Goal: Task Accomplishment & Management: Use online tool/utility

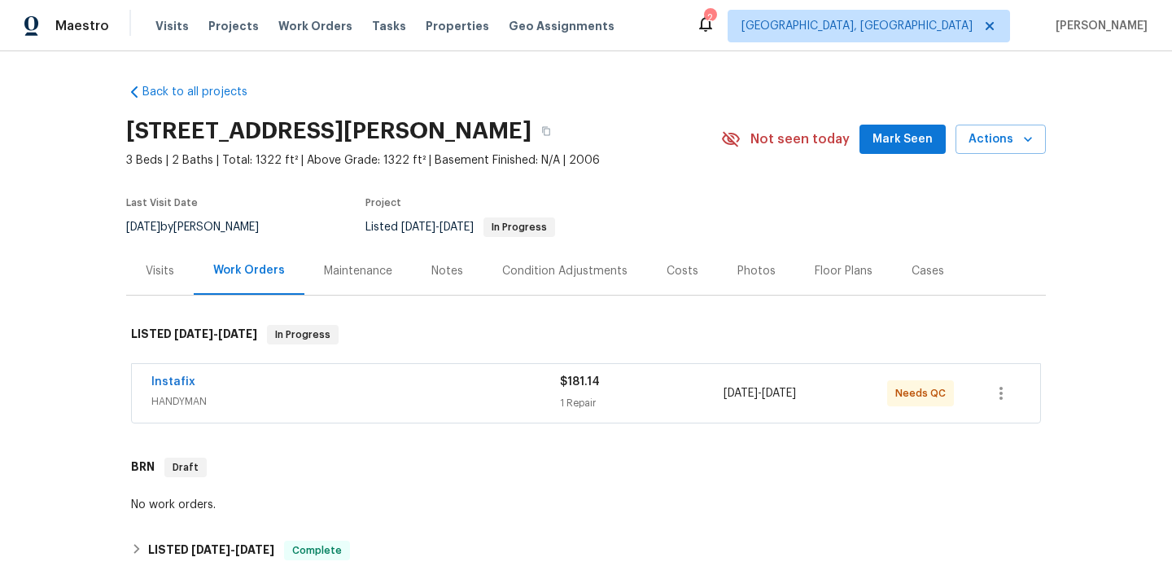
click at [368, 378] on div "Instafix" at bounding box center [355, 384] width 409 height 20
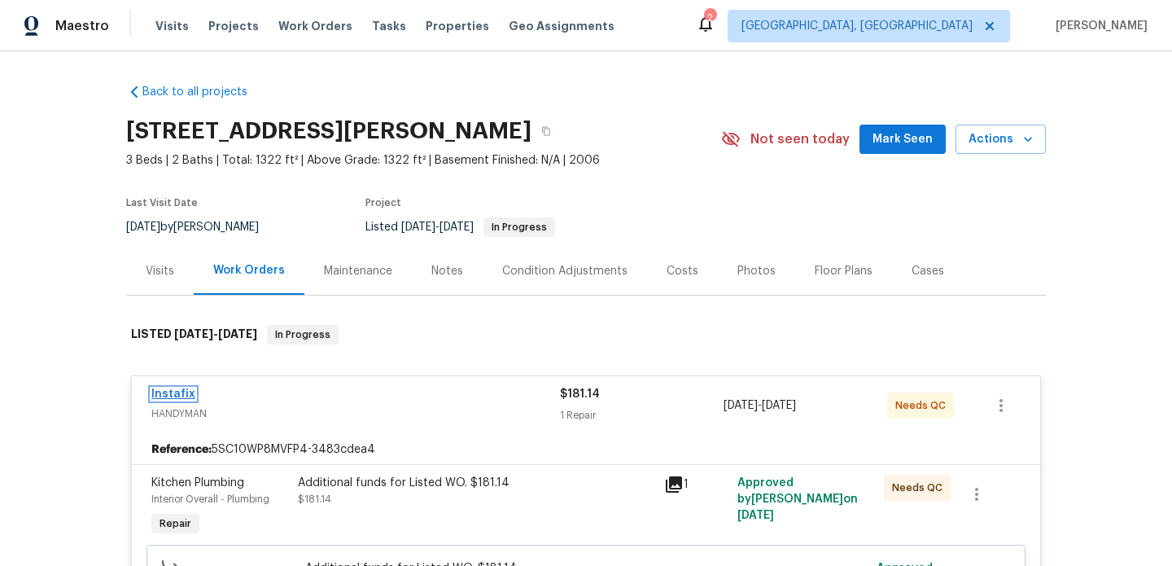
click at [169, 388] on link "Instafix" at bounding box center [173, 393] width 44 height 11
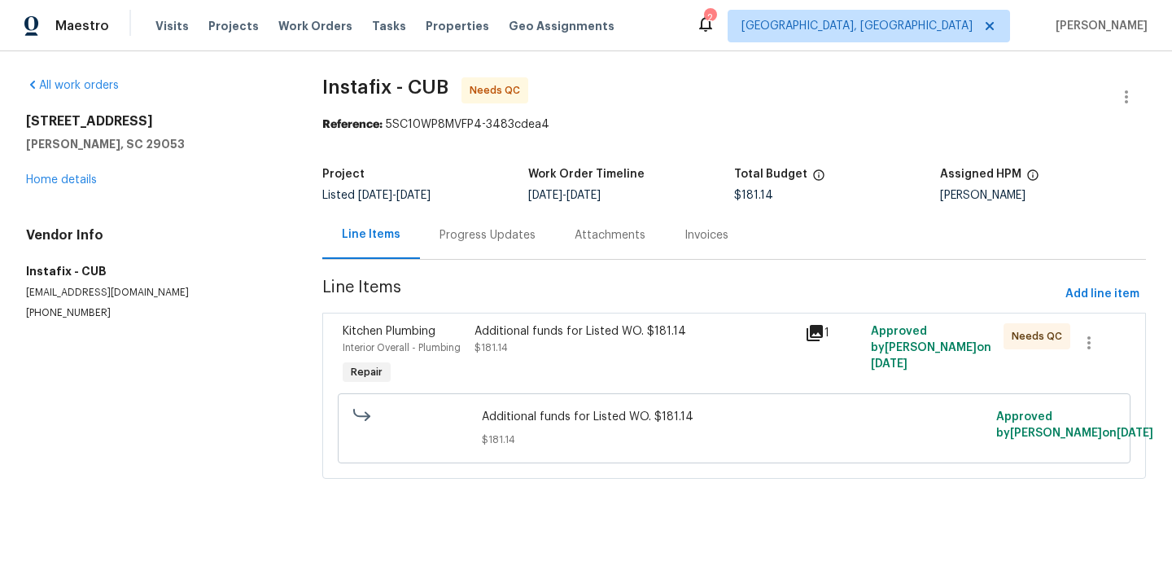
click at [586, 349] on div "Additional funds for Listed WO. $181.14 $181.14" at bounding box center [635, 339] width 321 height 33
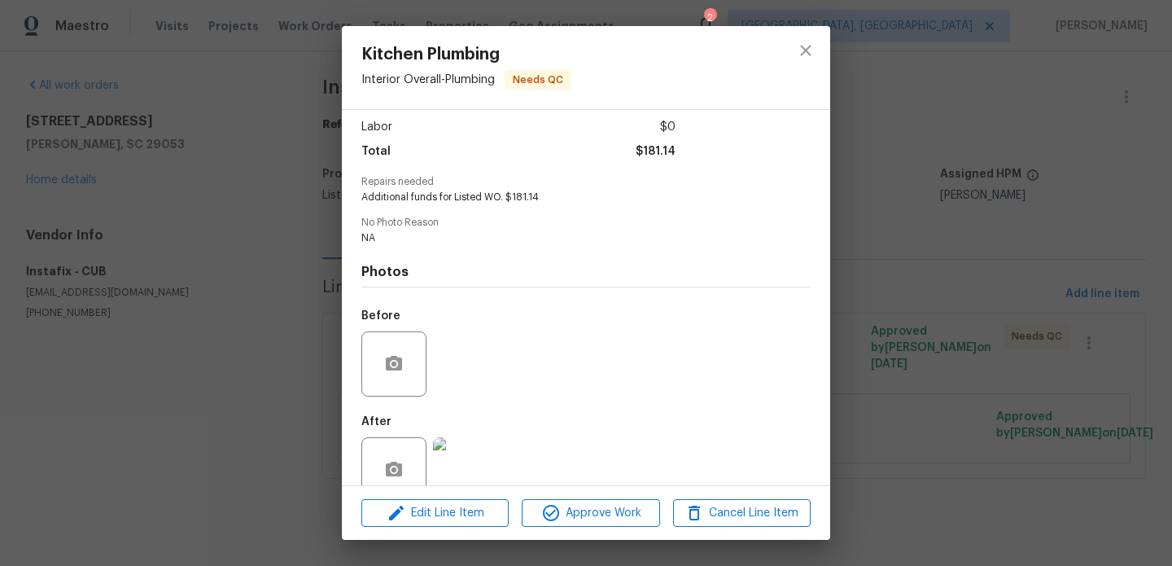
scroll to position [142, 0]
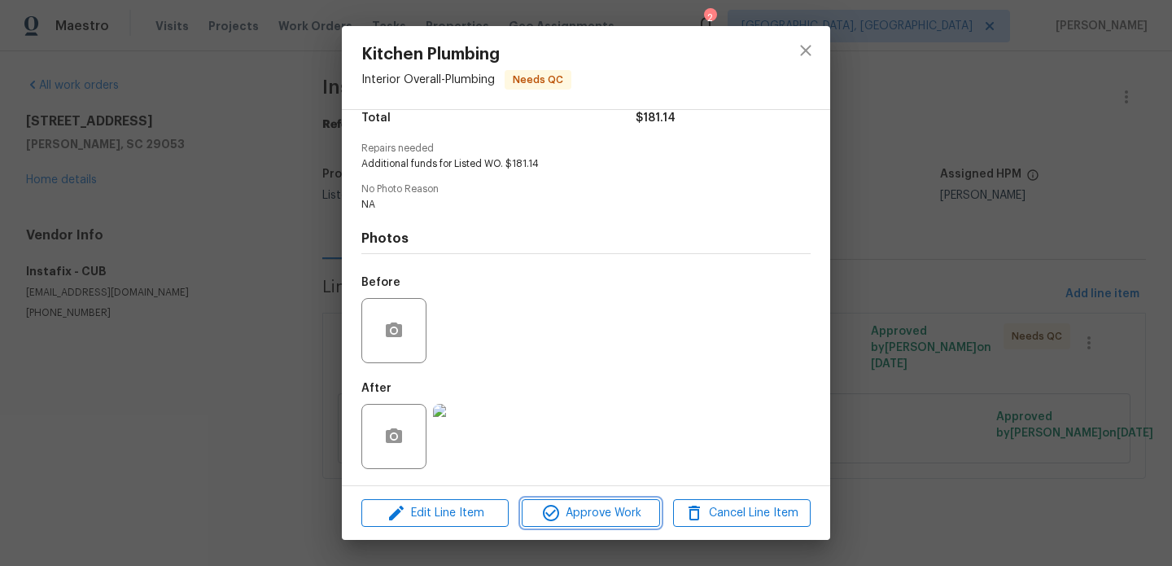
click at [574, 517] on span "Approve Work" at bounding box center [591, 513] width 128 height 20
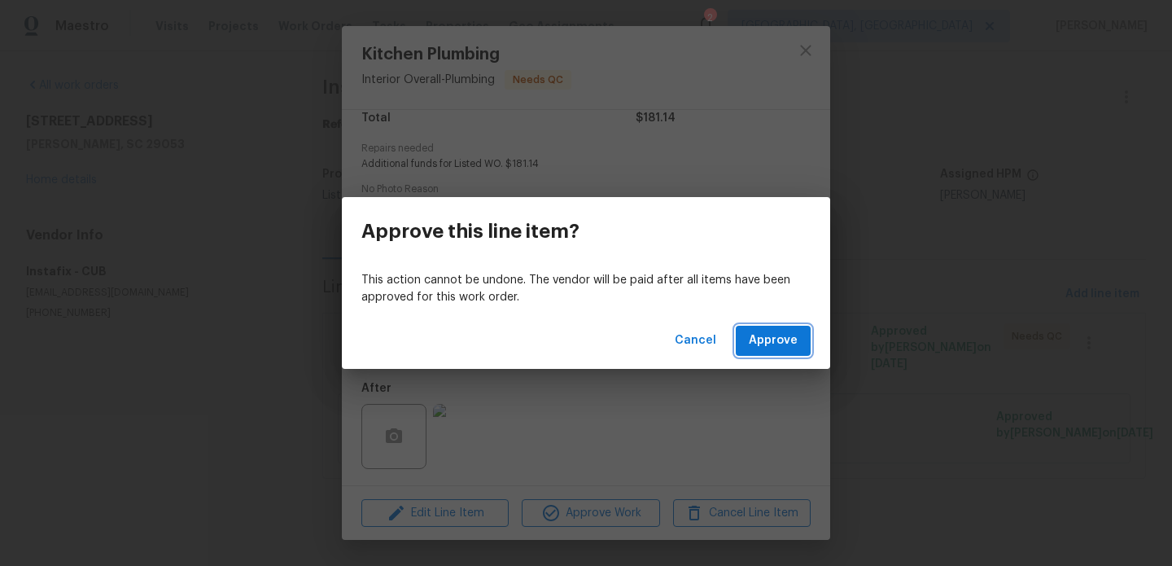
click at [782, 352] on button "Approve" at bounding box center [773, 341] width 75 height 30
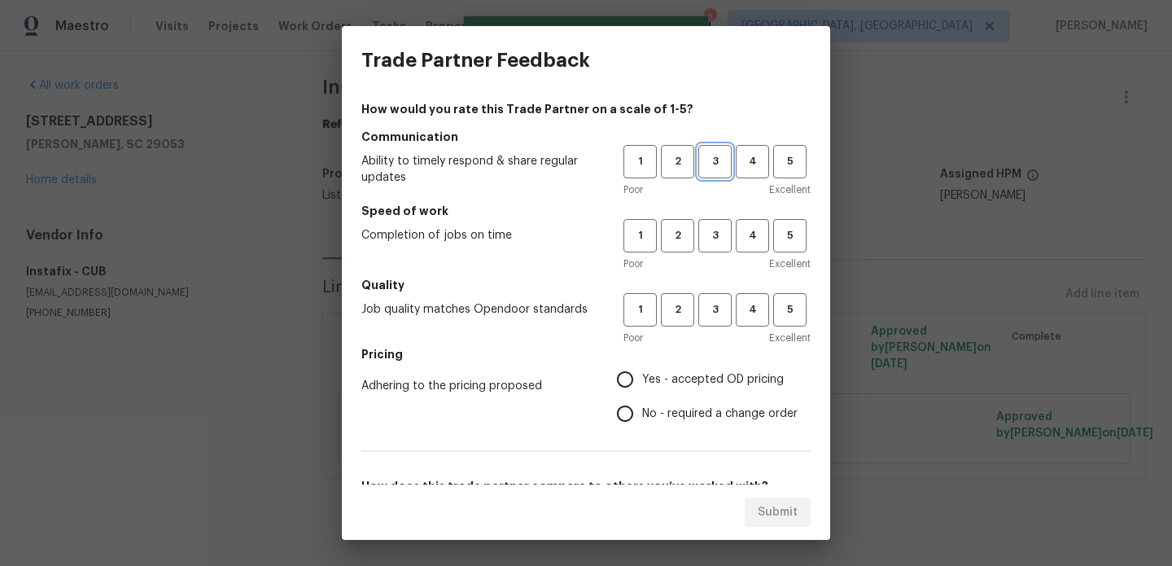
click at [708, 162] on span "3" at bounding box center [715, 161] width 30 height 19
click at [708, 237] on span "3" at bounding box center [715, 235] width 30 height 19
click at [703, 302] on span "3" at bounding box center [715, 309] width 30 height 19
click at [695, 416] on span "No - required a change order" at bounding box center [720, 413] width 156 height 17
click at [642, 416] on input "No - required a change order" at bounding box center [625, 414] width 34 height 34
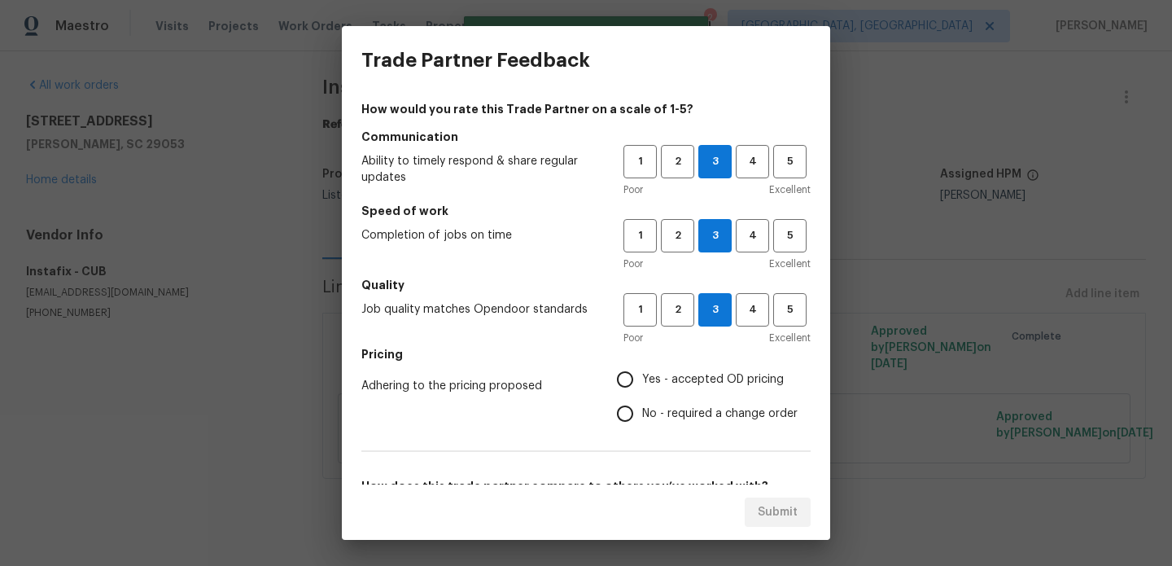
radio input "true"
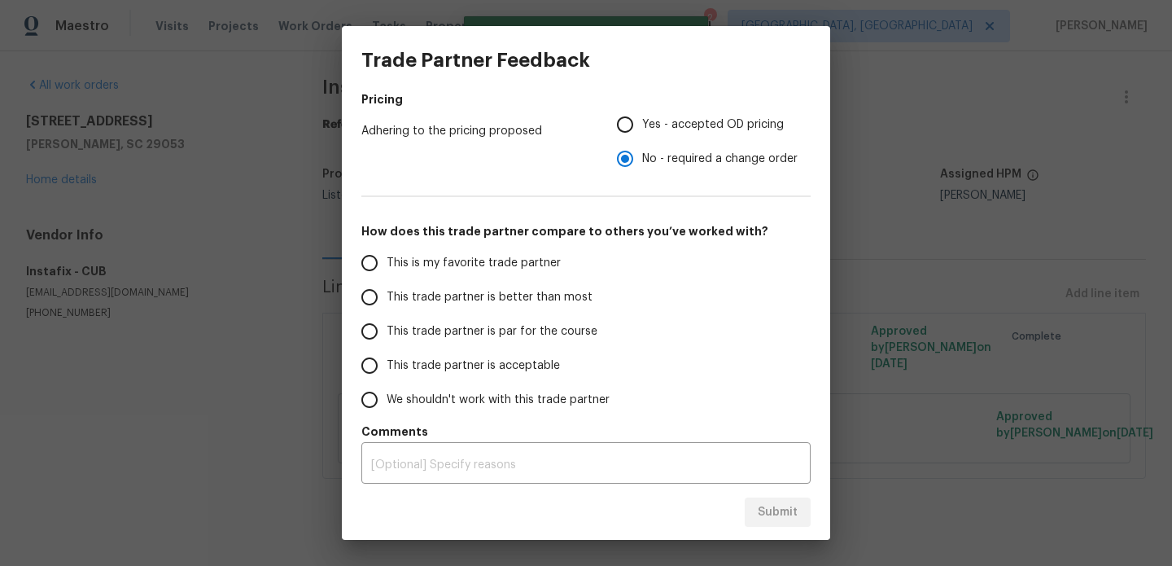
scroll to position [261, 0]
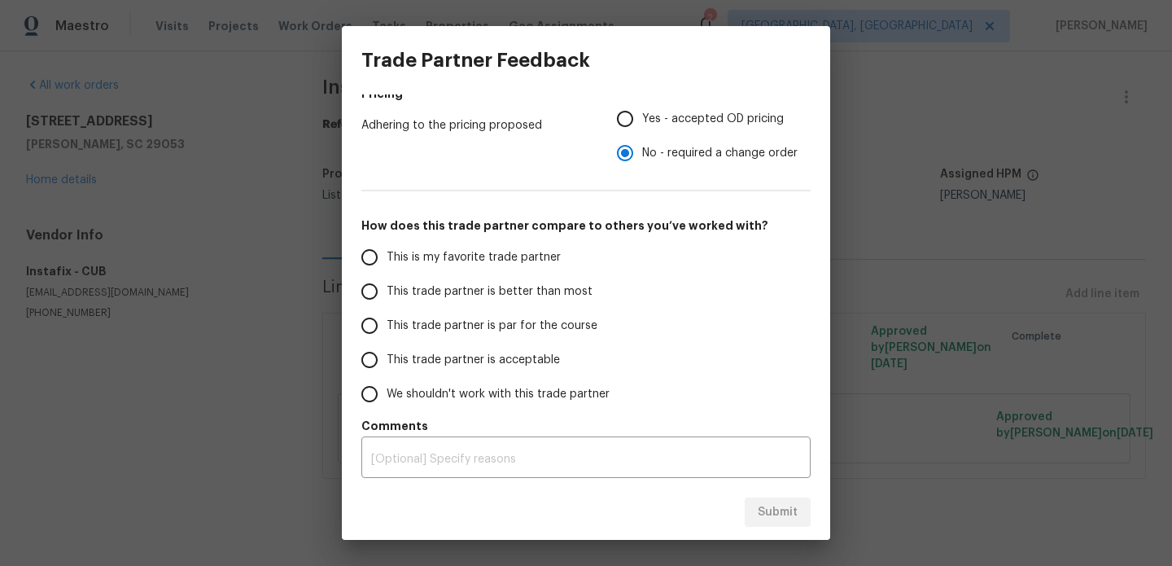
click at [530, 356] on span "This trade partner is acceptable" at bounding box center [473, 360] width 173 height 17
click at [387, 356] on input "This trade partner is acceptable" at bounding box center [370, 360] width 34 height 34
click at [783, 517] on span "Submit" at bounding box center [778, 512] width 40 height 20
radio input "true"
